Goal: Task Accomplishment & Management: Use online tool/utility

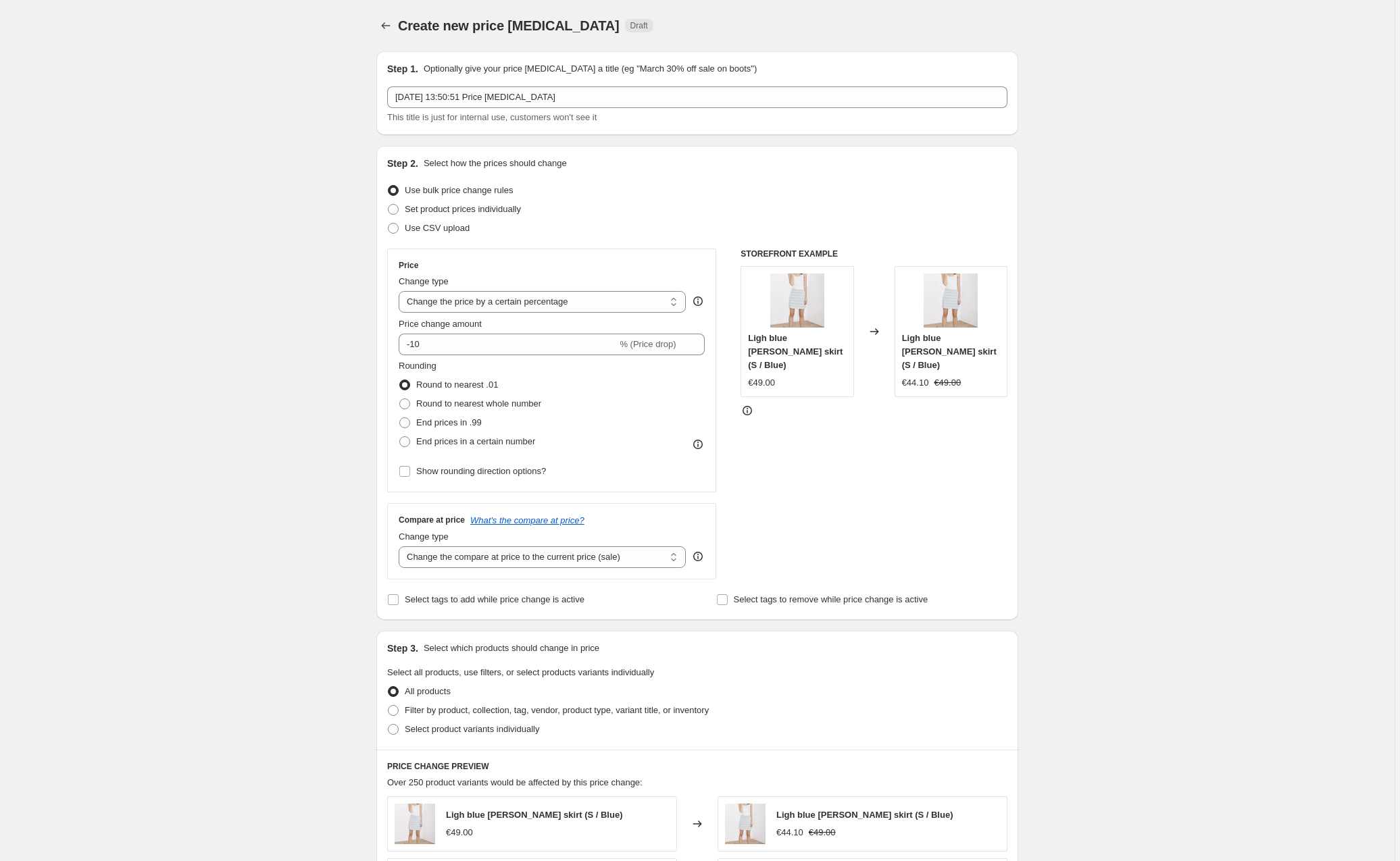
select select "percentage"
click at [134, 162] on div "Create new price [MEDICAL_DATA]. This page is ready Create new price [MEDICAL_D…" at bounding box center [697, 713] width 1394 height 1426
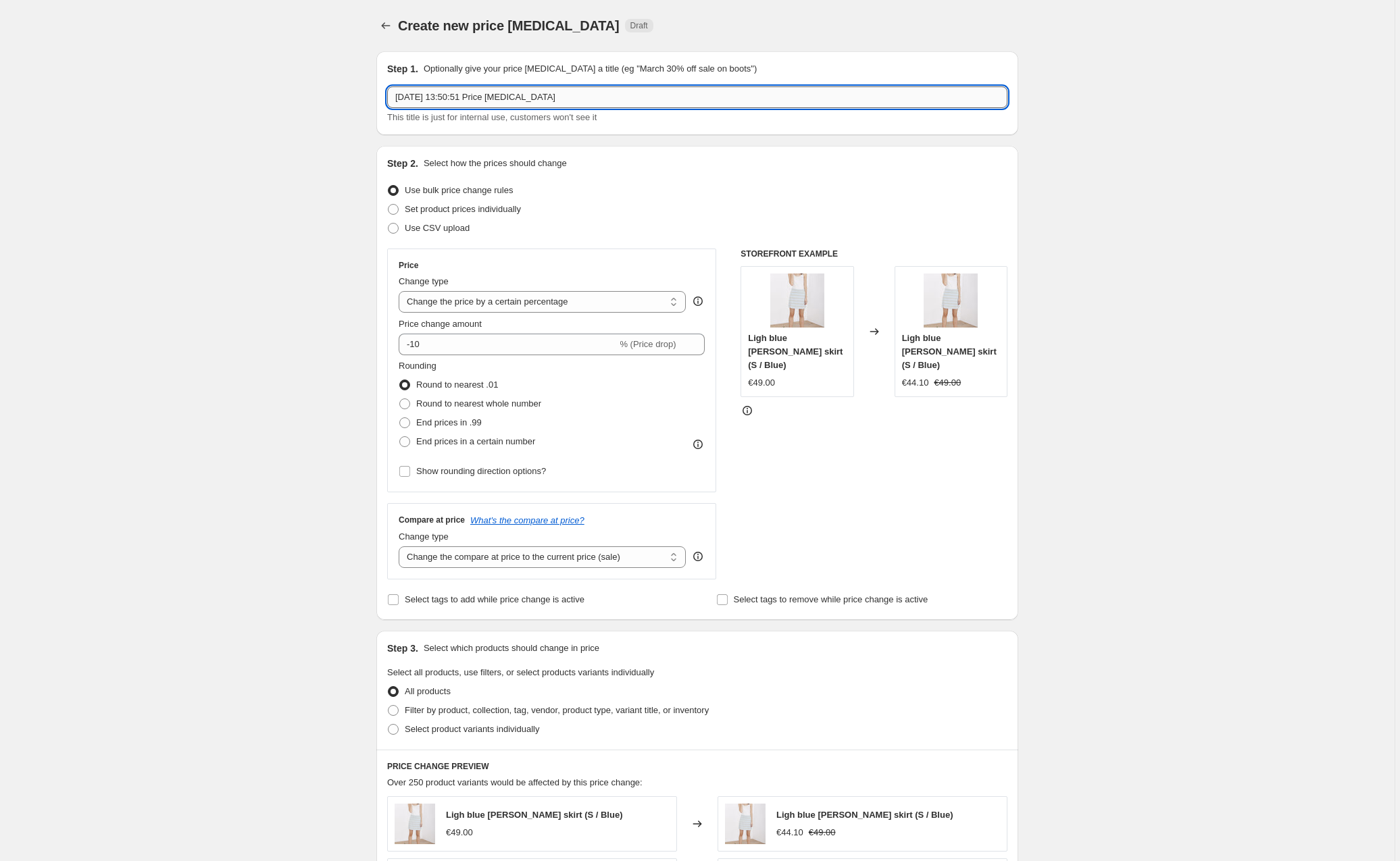
click at [507, 102] on input "[DATE] 13:50:51 Price [MEDICAL_DATA]" at bounding box center [697, 96] width 620 height 21
drag, startPoint x: 584, startPoint y: 98, endPoint x: 397, endPoint y: 96, distance: 187.0
click at [397, 96] on input "[DATE] 13:50:51 Price [MEDICAL_DATA]" at bounding box center [697, 96] width 620 height 21
type input "25 10 15 Second Drop PERMANENT Price Changes"
click at [306, 366] on div "Create new price [MEDICAL_DATA]. This page is ready Create new price [MEDICAL_D…" at bounding box center [697, 713] width 1394 height 1426
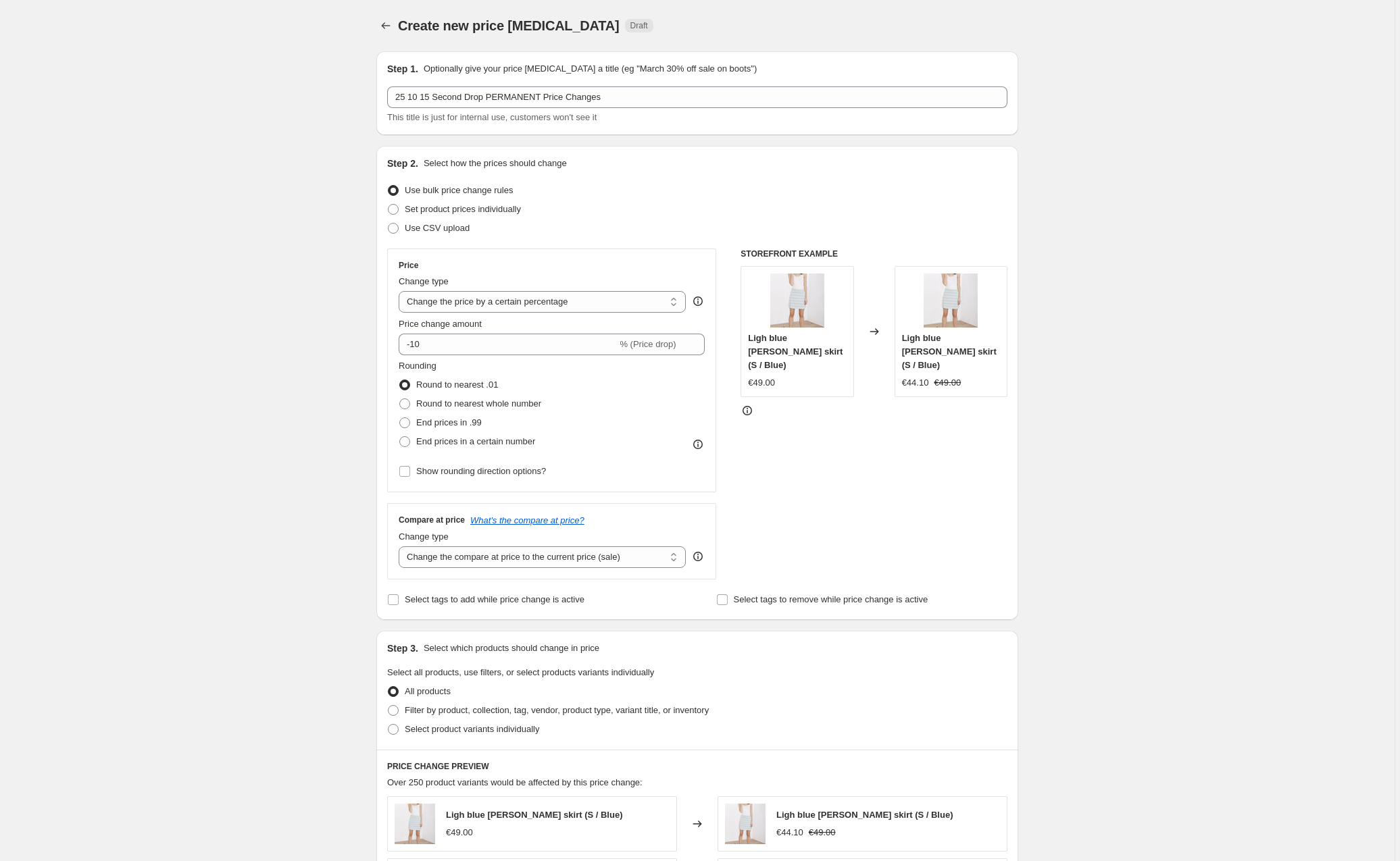
scroll to position [46, 0]
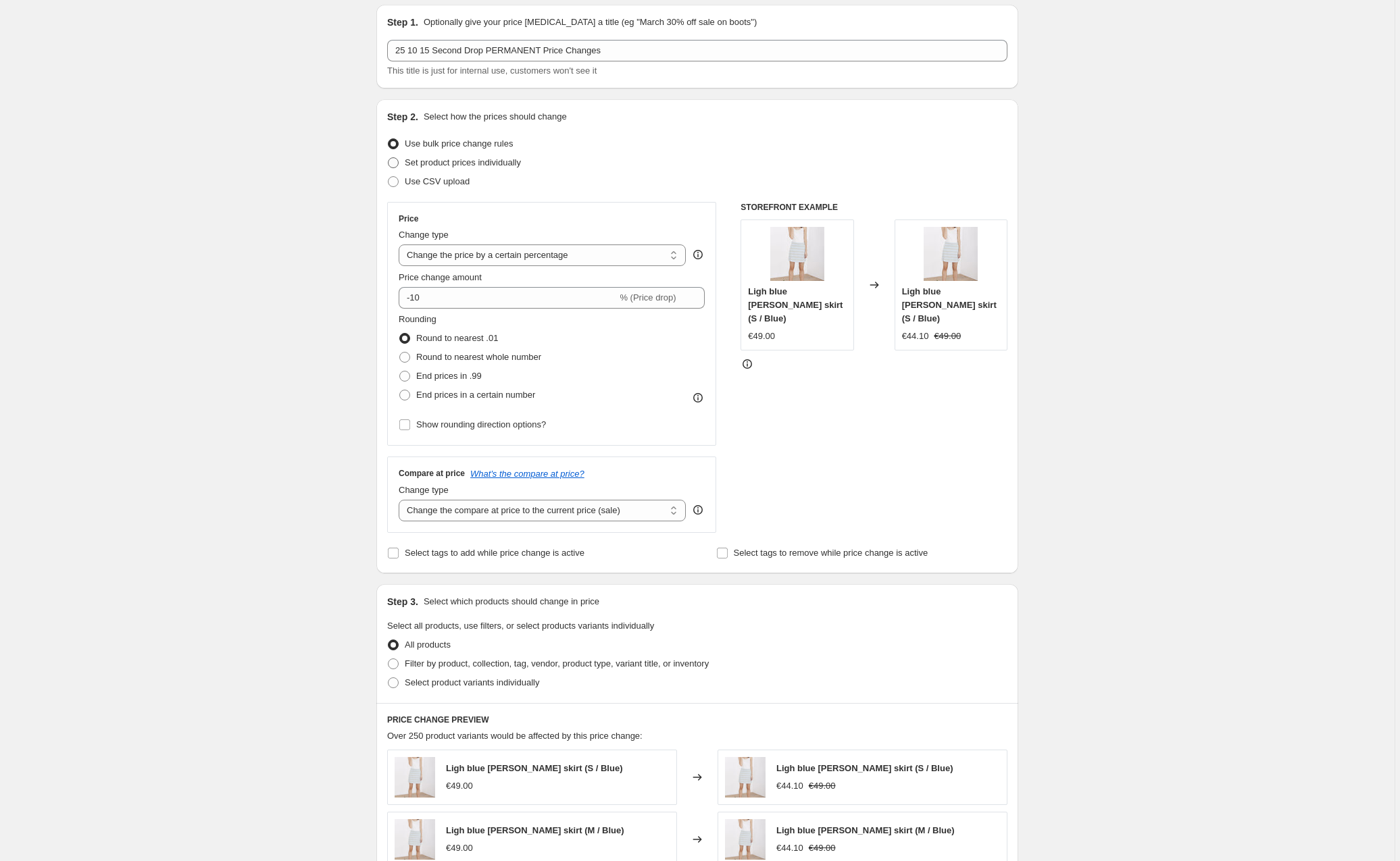
click at [396, 161] on span at bounding box center [393, 163] width 11 height 11
click at [389, 158] on input "Set product prices individually" at bounding box center [388, 157] width 1 height 1
radio input "true"
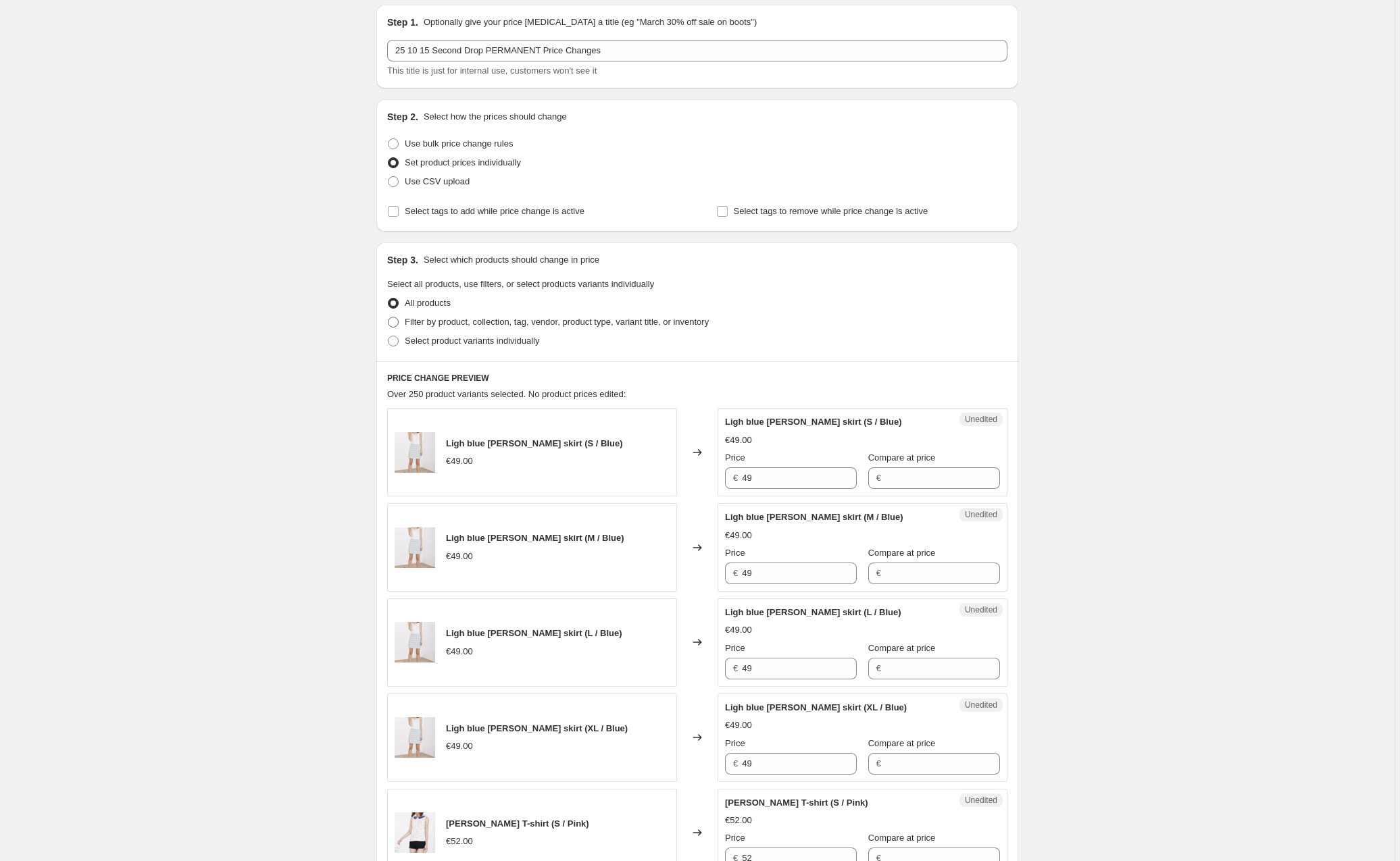
click at [396, 324] on span at bounding box center [393, 323] width 11 height 11
click at [389, 317] on input "Filter by product, collection, tag, vendor, product type, variant title, or inv…" at bounding box center [388, 317] width 1 height 1
radio input "true"
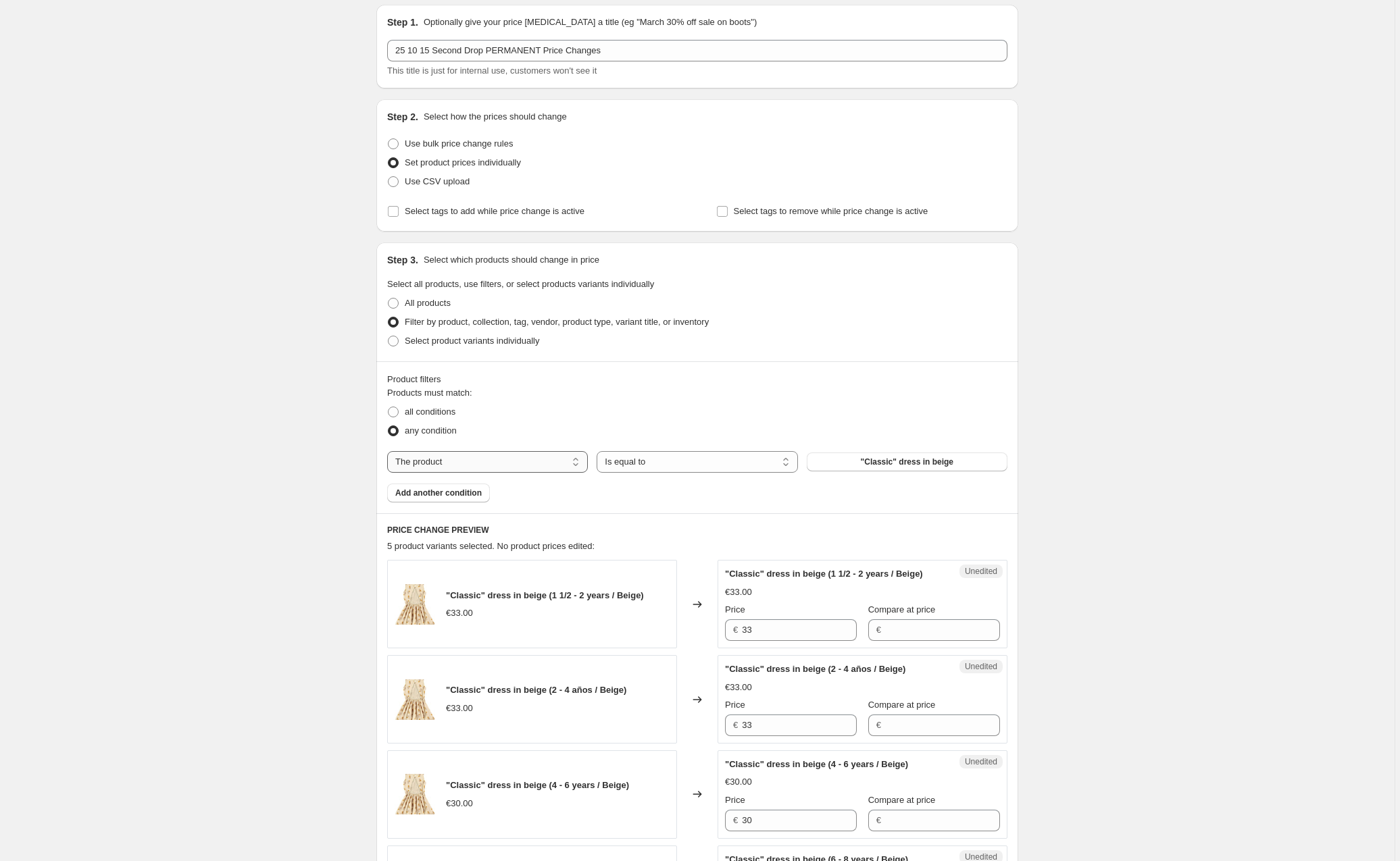
select select "tag"
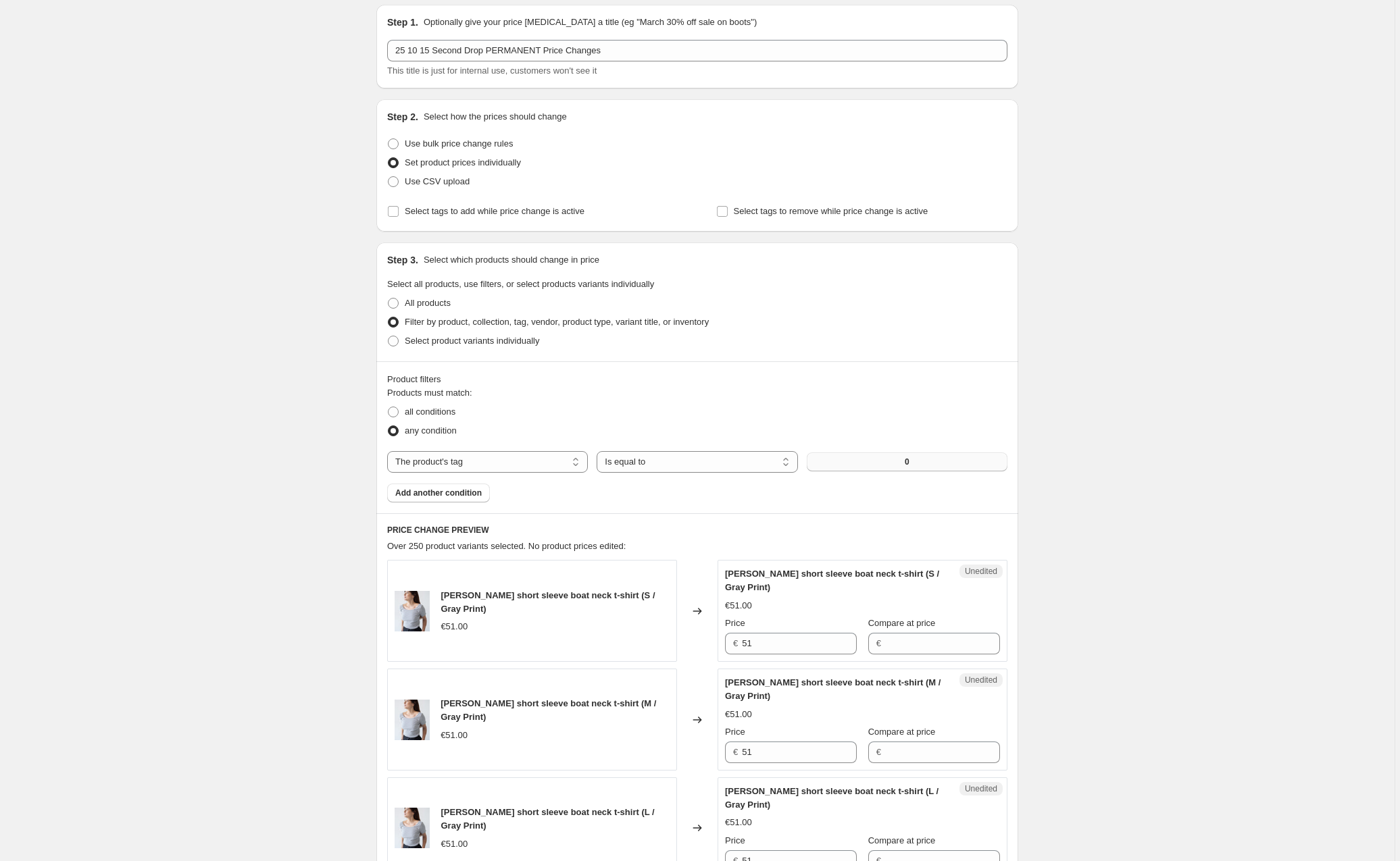
click at [886, 464] on button "0" at bounding box center [907, 461] width 201 height 18
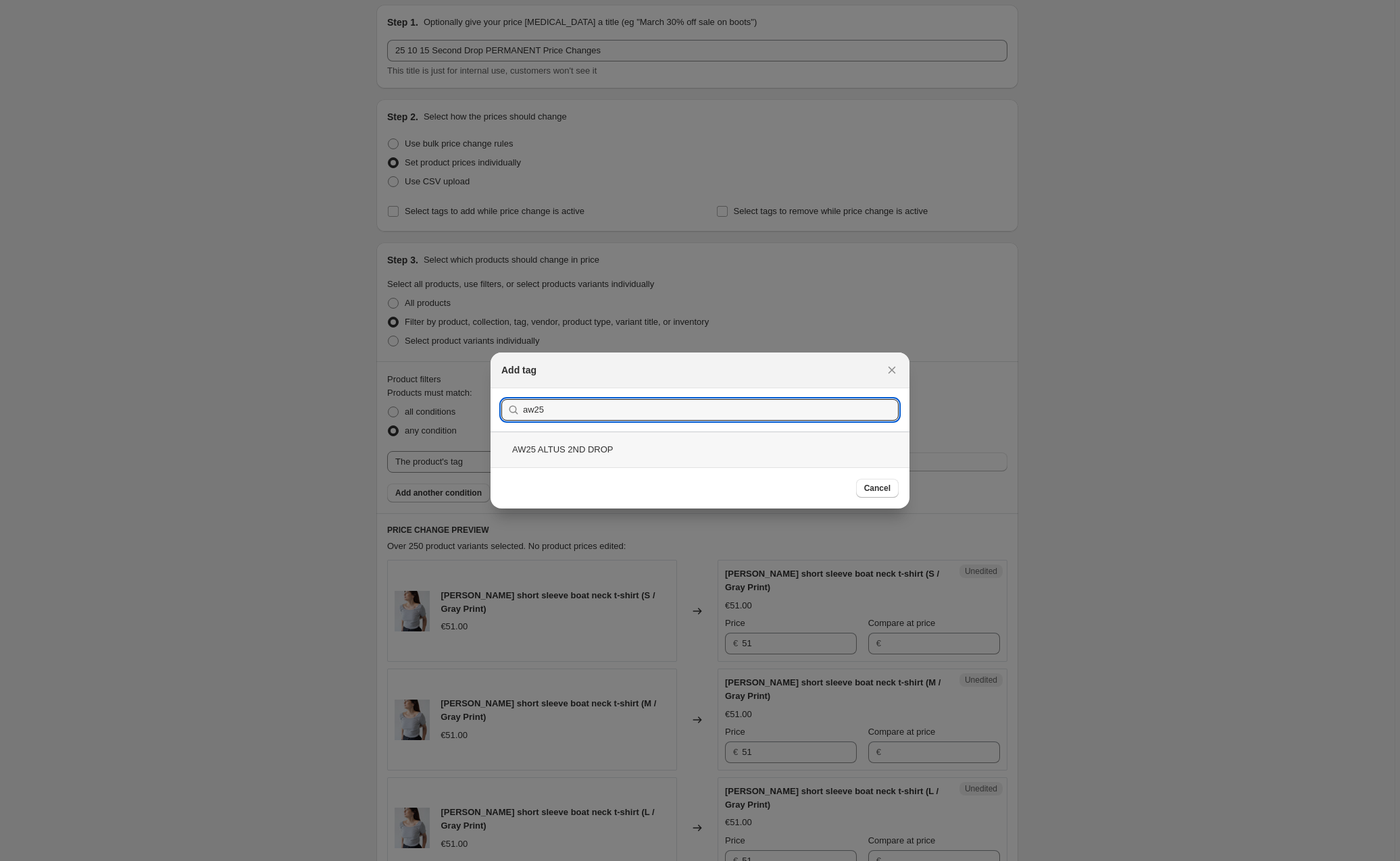
type input "aw25"
click at [562, 449] on div "AW25 ALTUS 2ND DROP" at bounding box center [700, 449] width 419 height 36
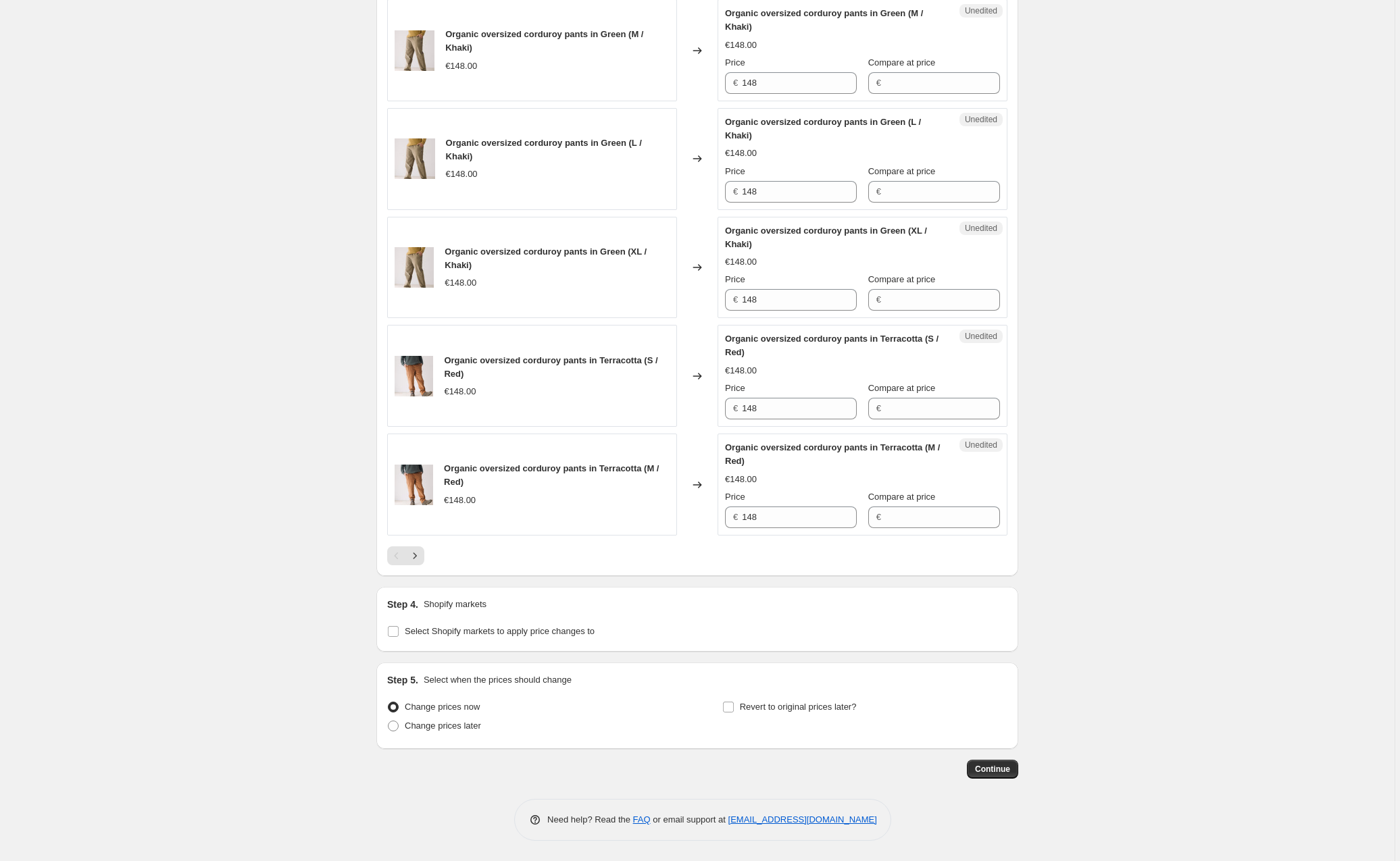
scroll to position [2060, 0]
click at [394, 630] on input "Select Shopify markets to apply price changes to" at bounding box center [393, 632] width 11 height 11
checkbox input "true"
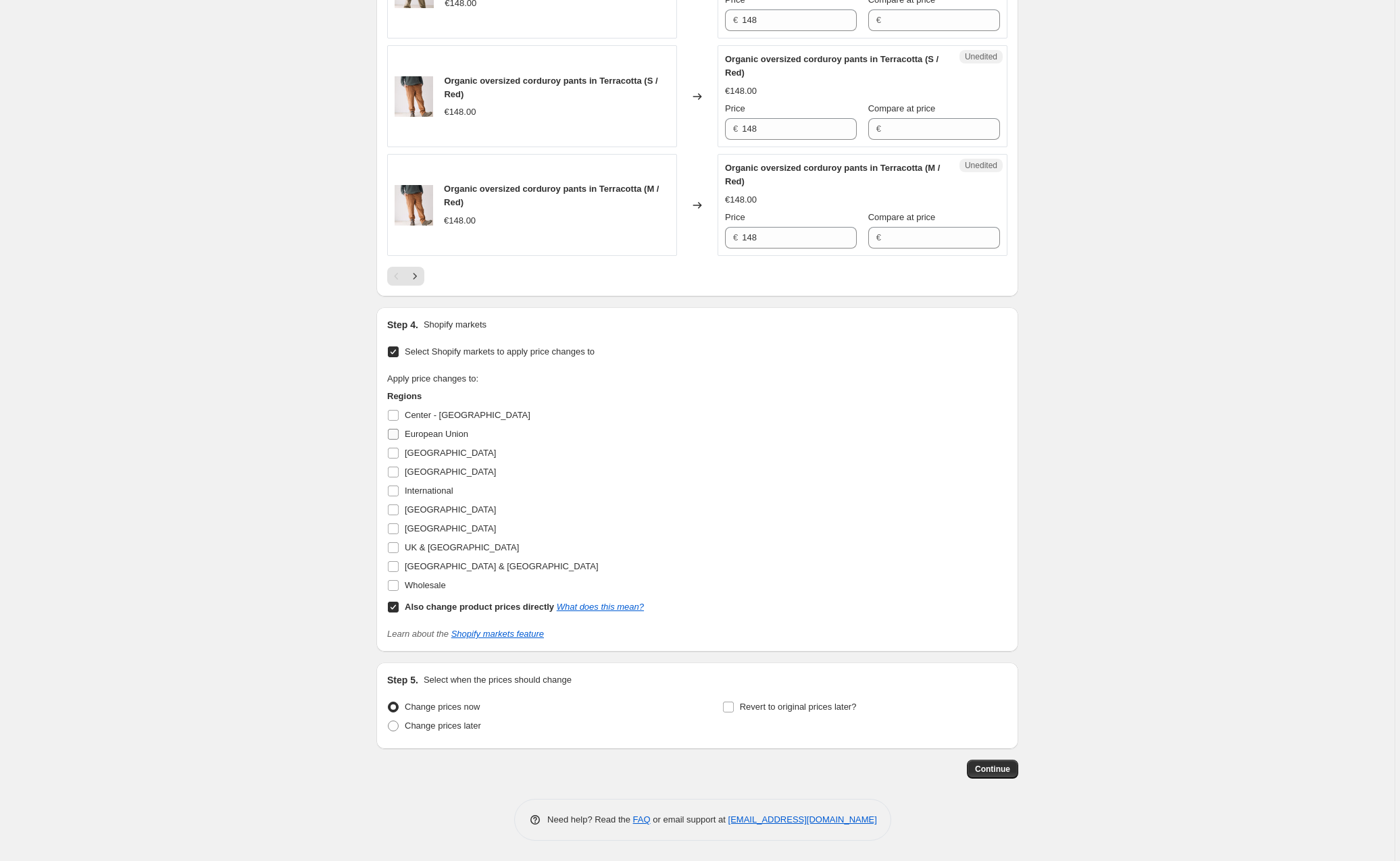
scroll to position [2340, 0]
click at [396, 414] on input "Center - [GEOGRAPHIC_DATA]" at bounding box center [393, 415] width 11 height 11
checkbox input "true"
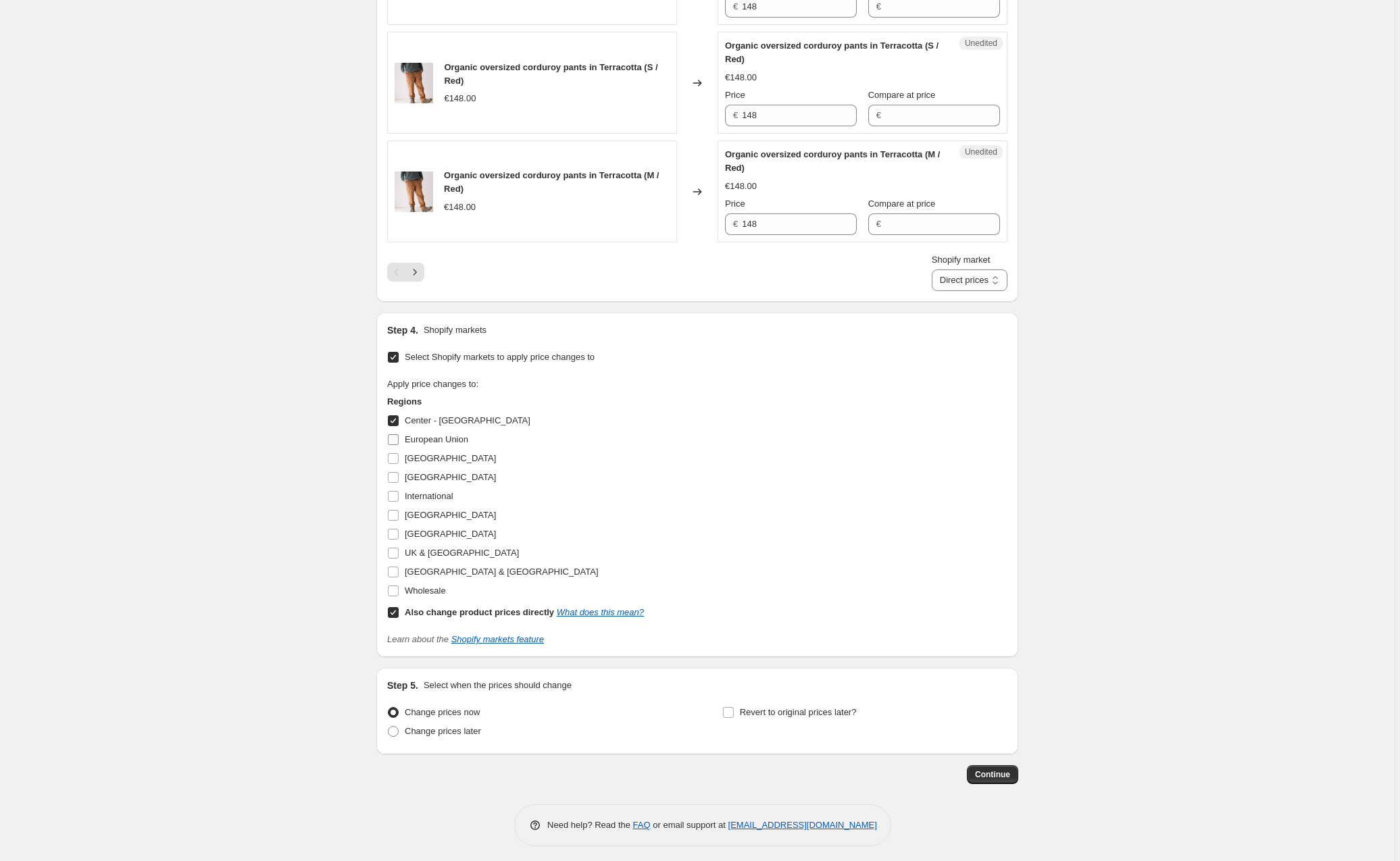
click at [397, 445] on input "European Union" at bounding box center [393, 440] width 11 height 11
checkbox input "true"
click at [396, 464] on input "[GEOGRAPHIC_DATA]" at bounding box center [393, 459] width 11 height 11
checkbox input "true"
click at [396, 483] on input "[GEOGRAPHIC_DATA]" at bounding box center [393, 477] width 11 height 11
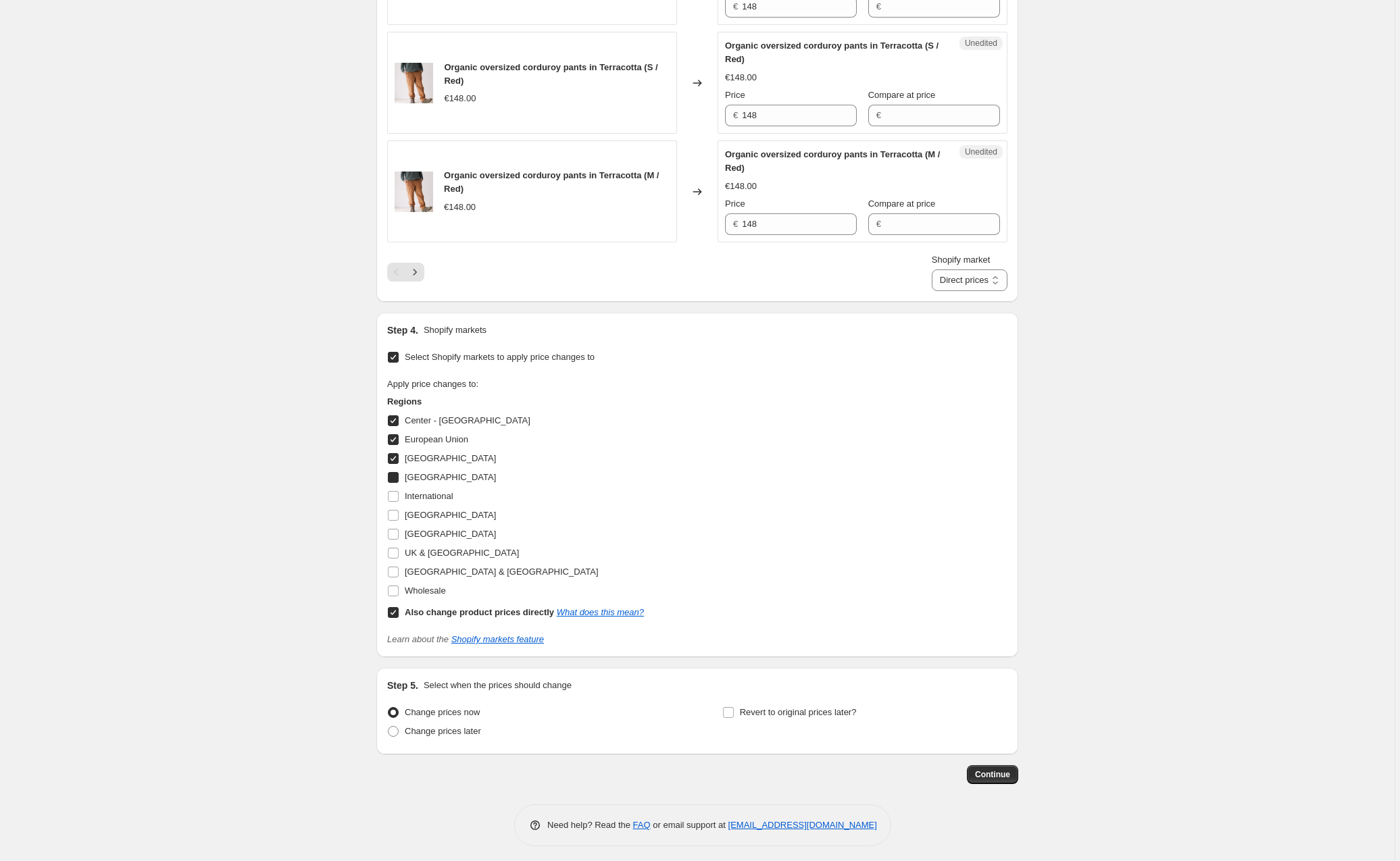
checkbox input "true"
click at [396, 502] on input "International" at bounding box center [393, 497] width 11 height 11
checkbox input "true"
click at [396, 521] on input "[GEOGRAPHIC_DATA]" at bounding box center [393, 515] width 11 height 11
checkbox input "true"
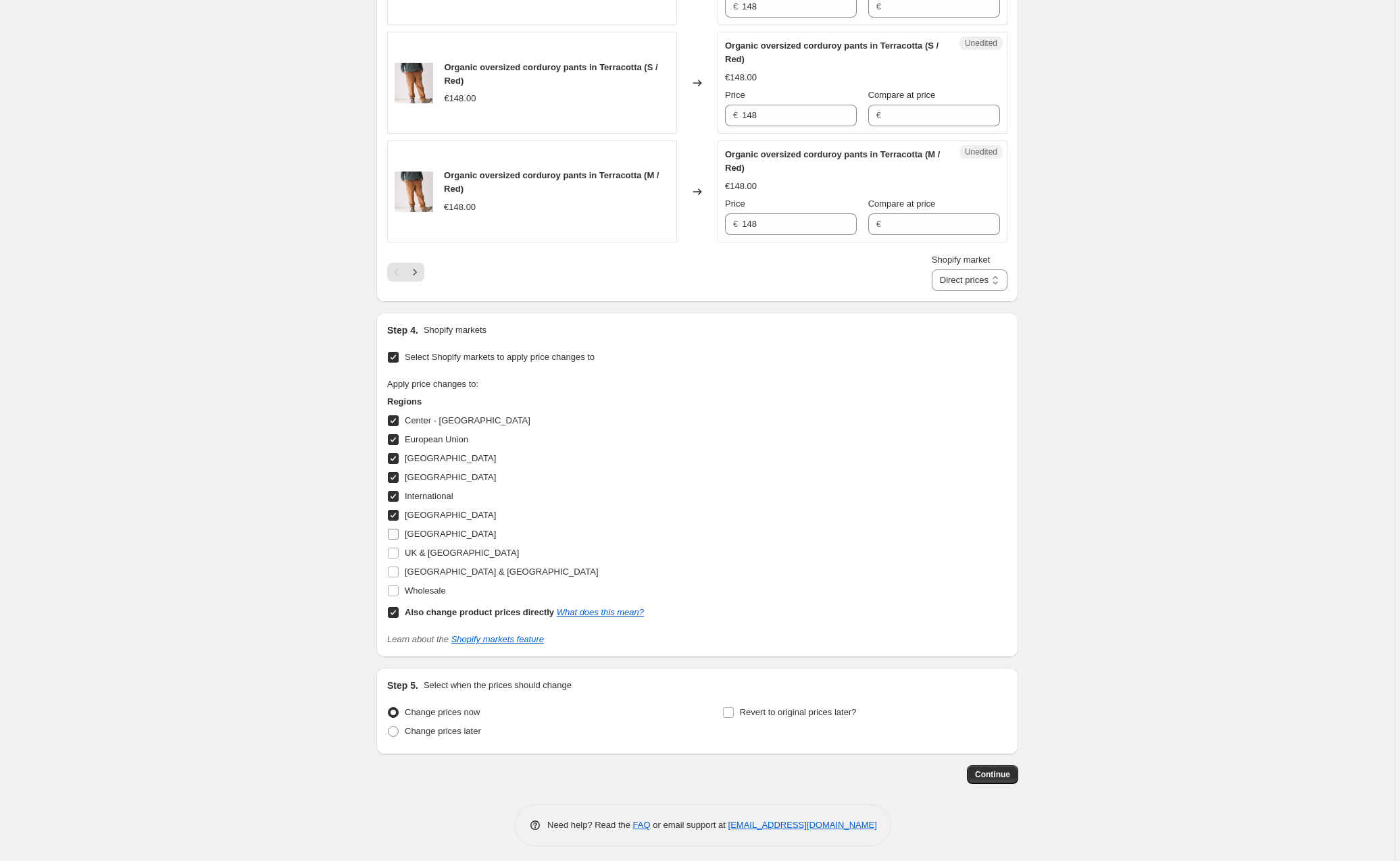
click at [396, 540] on input "[GEOGRAPHIC_DATA]" at bounding box center [393, 535] width 11 height 11
checkbox input "true"
click at [394, 559] on input "UK & [GEOGRAPHIC_DATA]" at bounding box center [393, 553] width 11 height 11
checkbox input "true"
click at [395, 577] on input "[GEOGRAPHIC_DATA] & [GEOGRAPHIC_DATA]" at bounding box center [393, 572] width 11 height 11
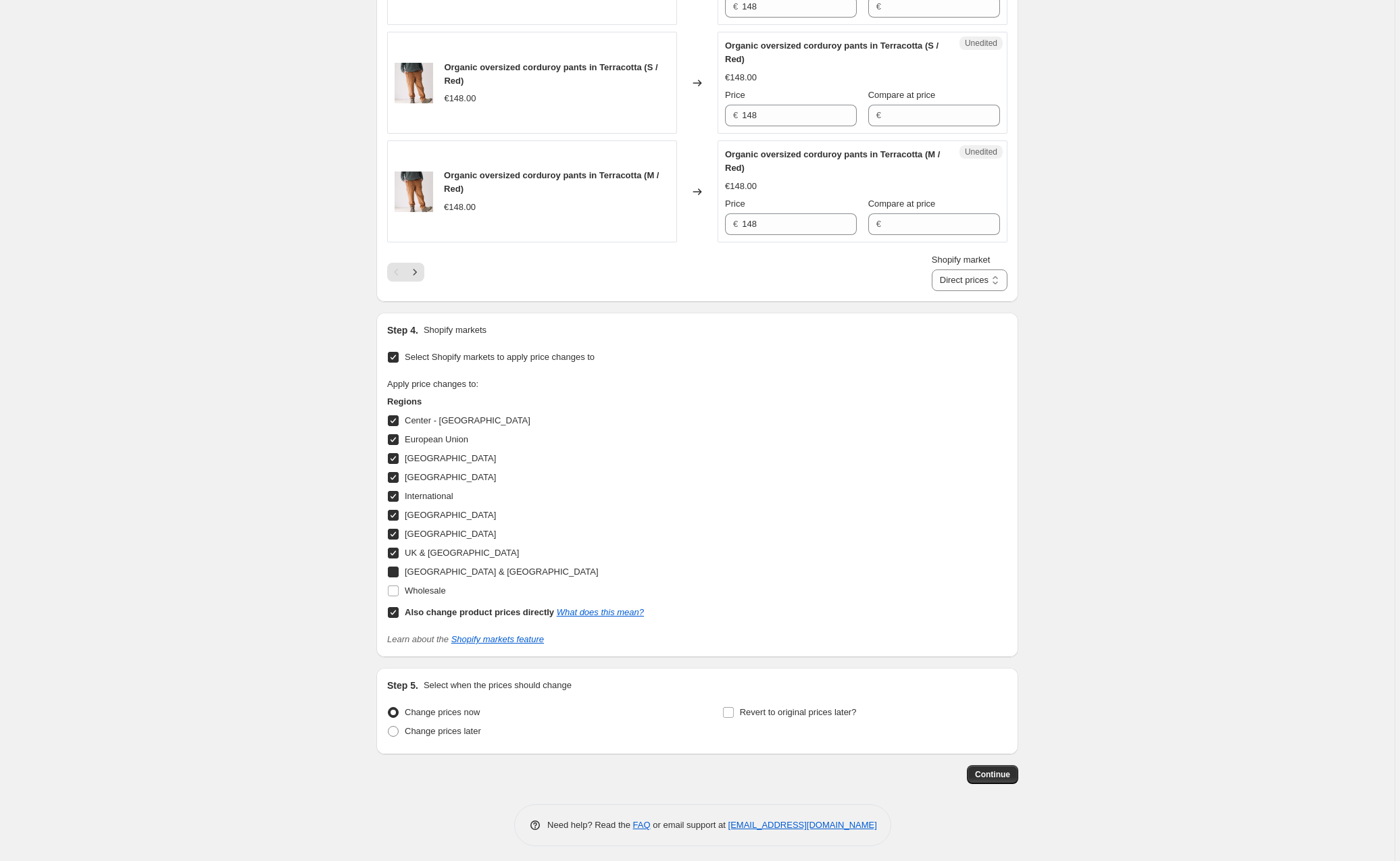
checkbox input "true"
click at [394, 597] on input "Wholesale" at bounding box center [393, 591] width 11 height 11
checkbox input "true"
click at [392, 618] on input "Also change product prices directly What does this mean?" at bounding box center [393, 613] width 11 height 11
checkbox input "false"
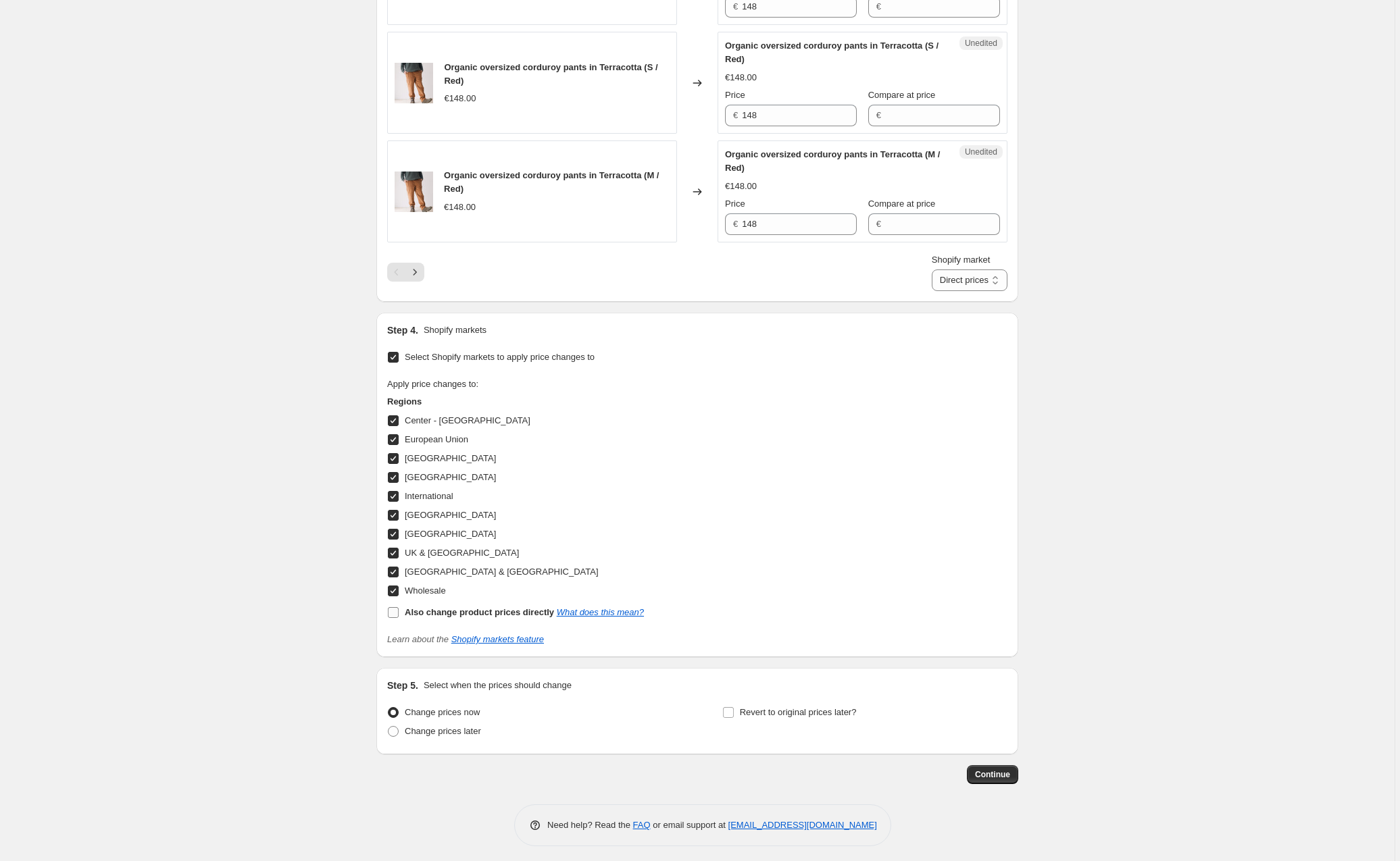
select select "76170330457"
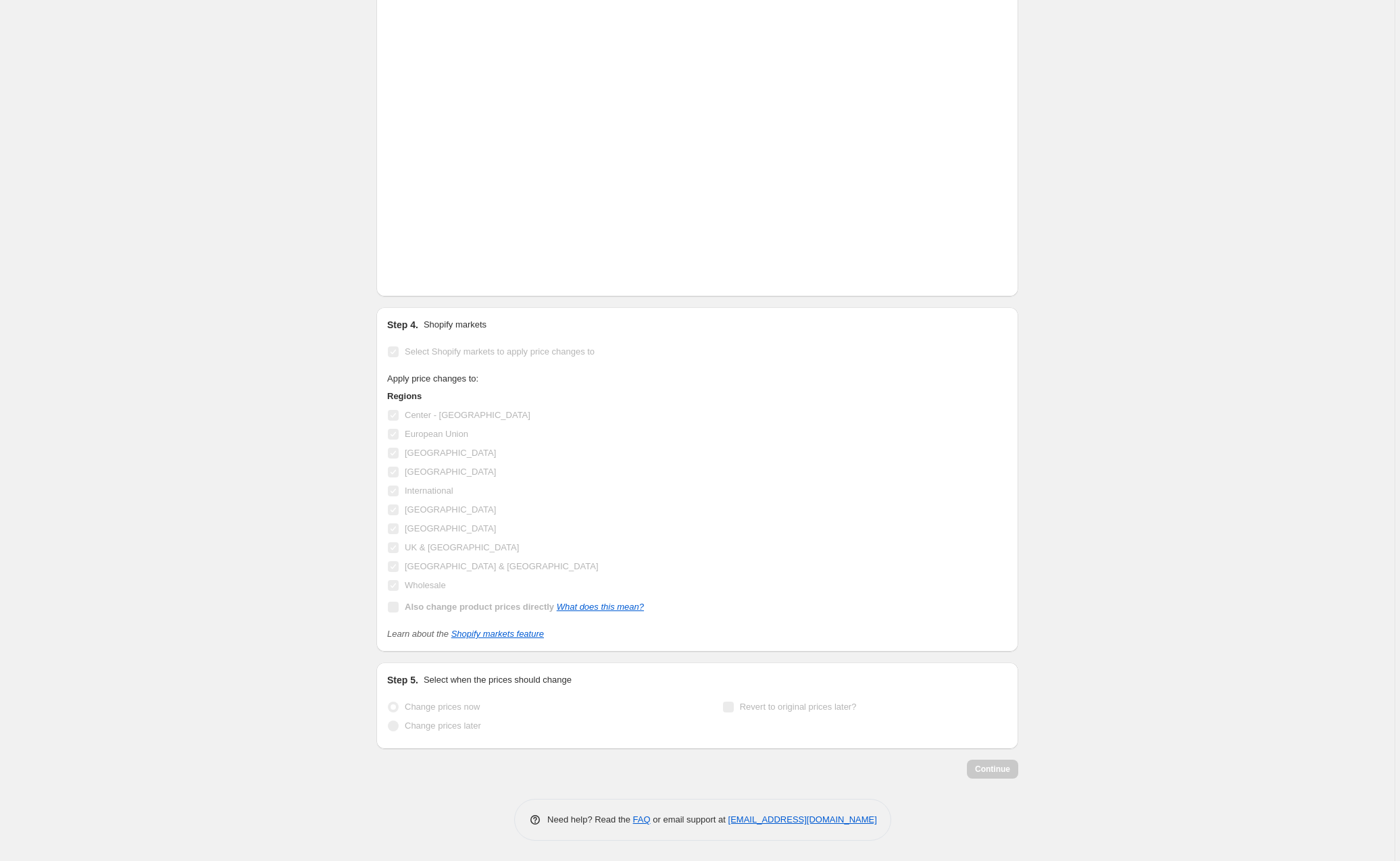
scroll to position [2265, 0]
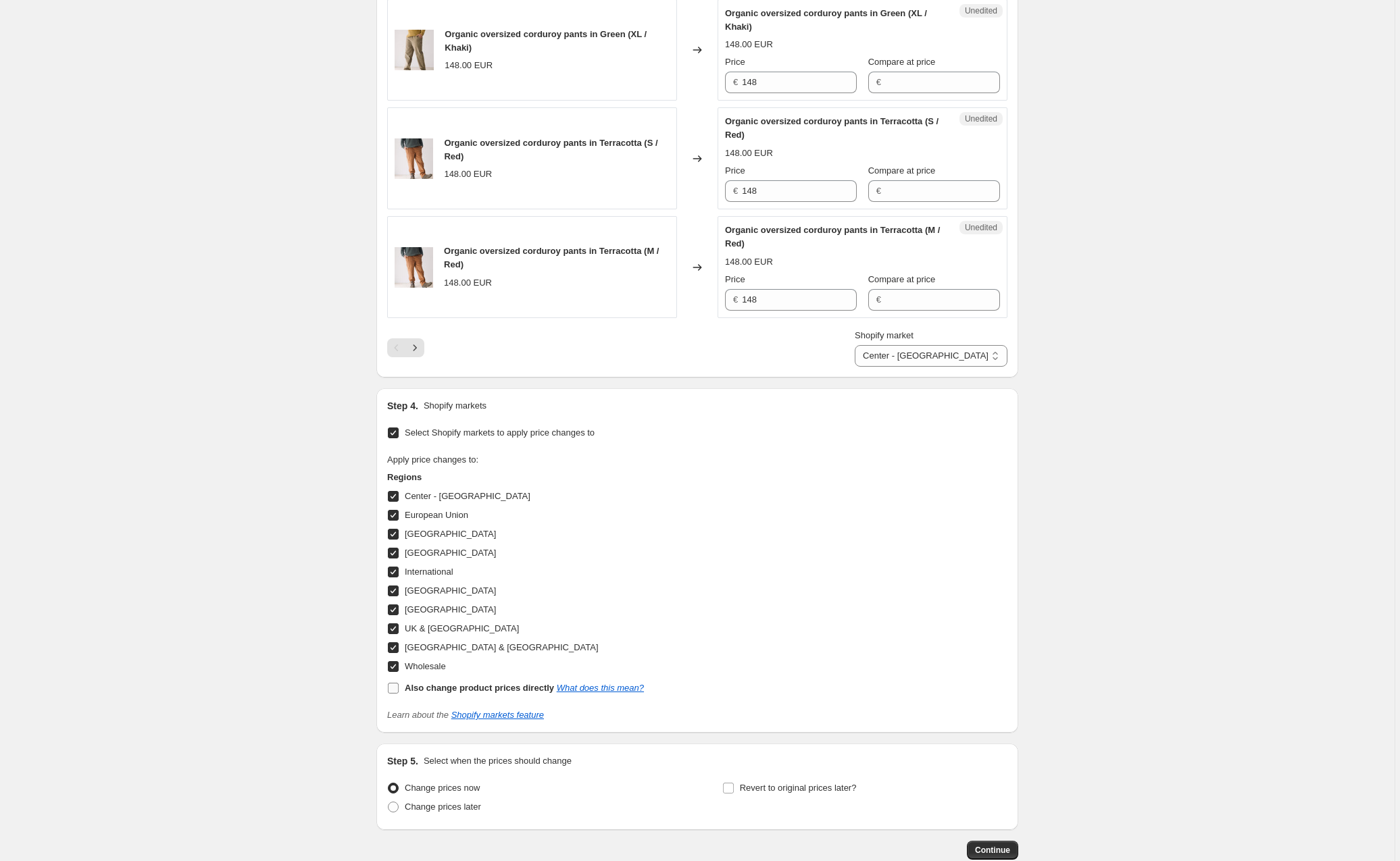
click at [395, 694] on input "Also change product prices directly What does this mean?" at bounding box center [393, 688] width 11 height 11
checkbox input "true"
select select "direct"
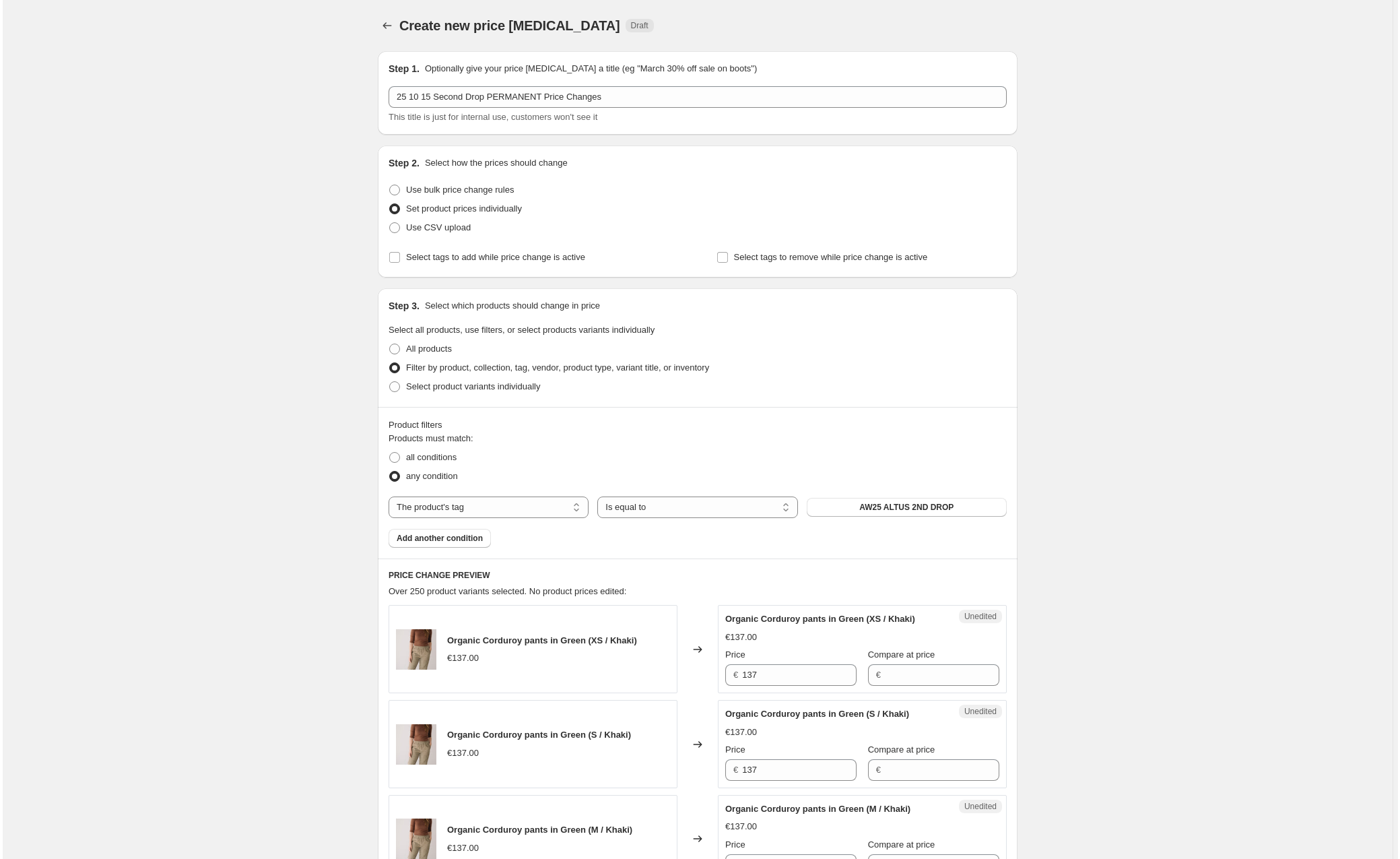
scroll to position [0, 0]
click at [393, 229] on span at bounding box center [392, 228] width 11 height 11
click at [387, 223] on input "Use CSV upload" at bounding box center [386, 222] width 1 height 1
radio input "true"
